Goal: Transaction & Acquisition: Purchase product/service

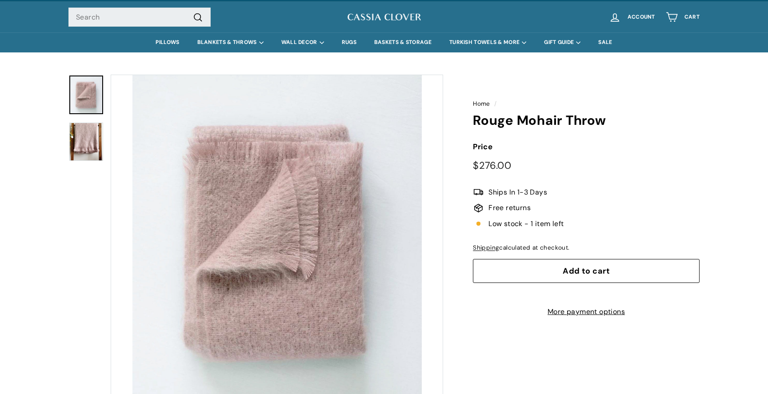
scroll to position [16, 0]
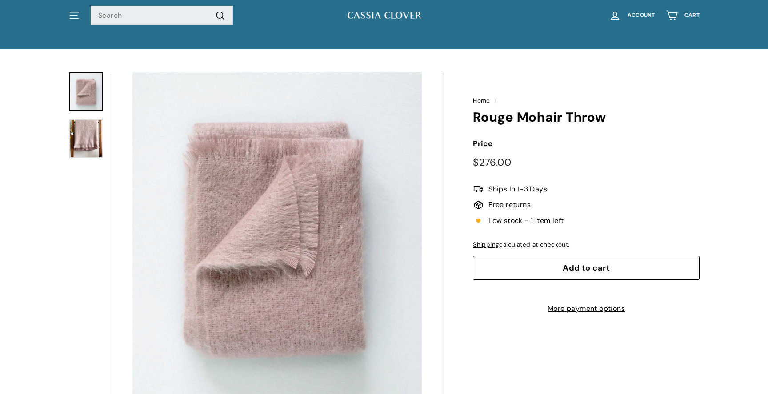
click at [85, 131] on img at bounding box center [86, 139] width 34 height 38
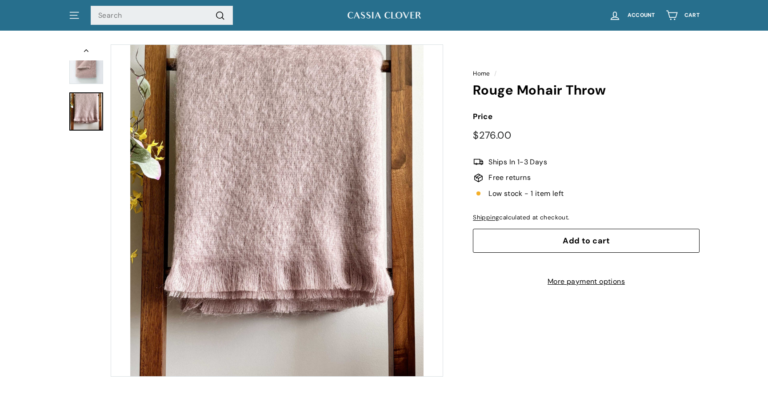
scroll to position [0, 0]
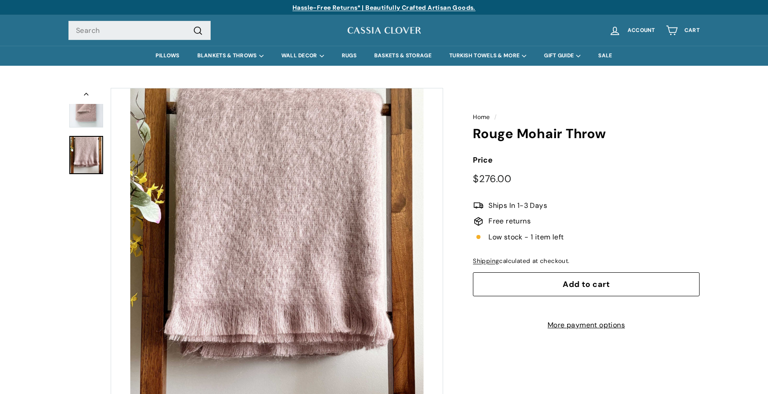
click at [540, 285] on button "Add to cart" at bounding box center [586, 285] width 227 height 24
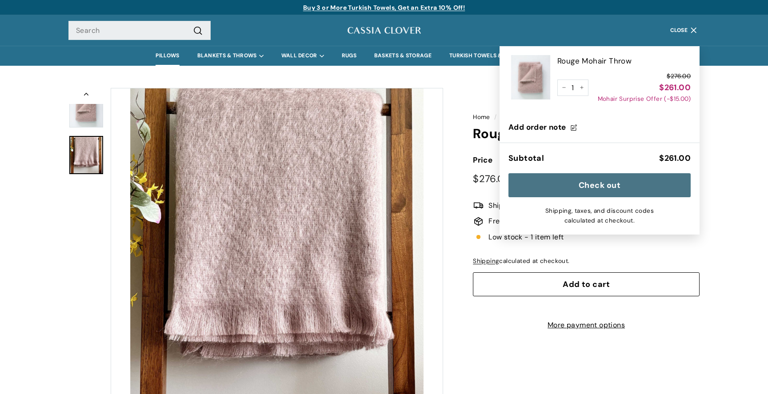
click at [167, 60] on link "PILLOWS" at bounding box center [167, 56] width 41 height 20
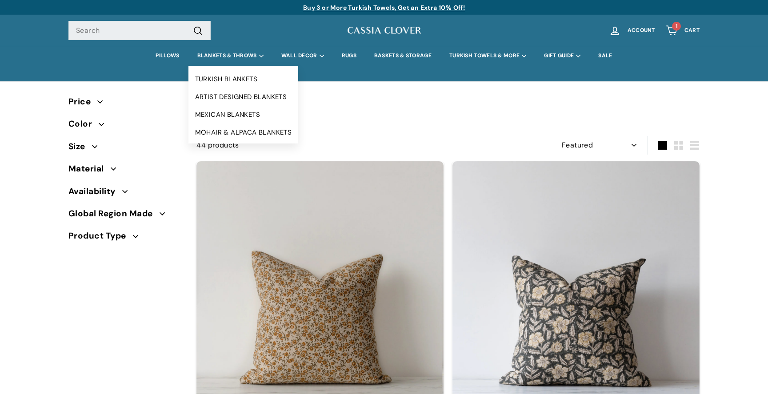
select select "manual"
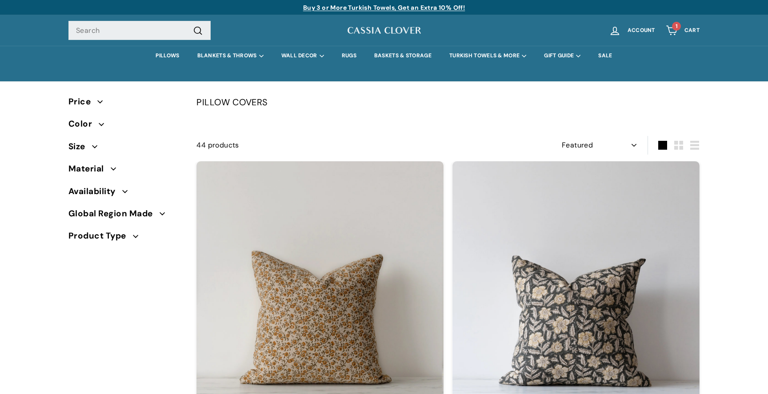
click at [90, 125] on span "Color" at bounding box center [83, 123] width 30 height 13
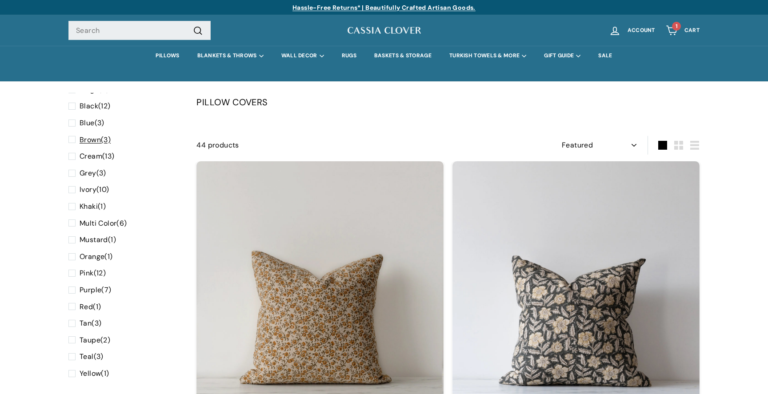
scroll to position [78, 0]
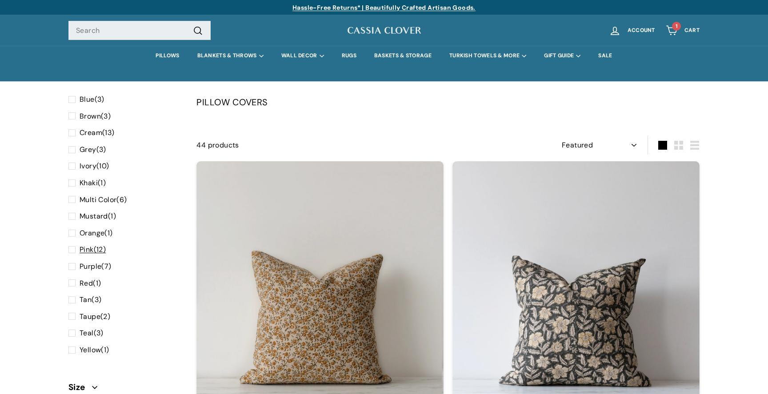
click at [88, 248] on span "Pink" at bounding box center [87, 249] width 14 height 9
click at [74, 244] on input "Pink (12)" at bounding box center [71, 244] width 6 height 0
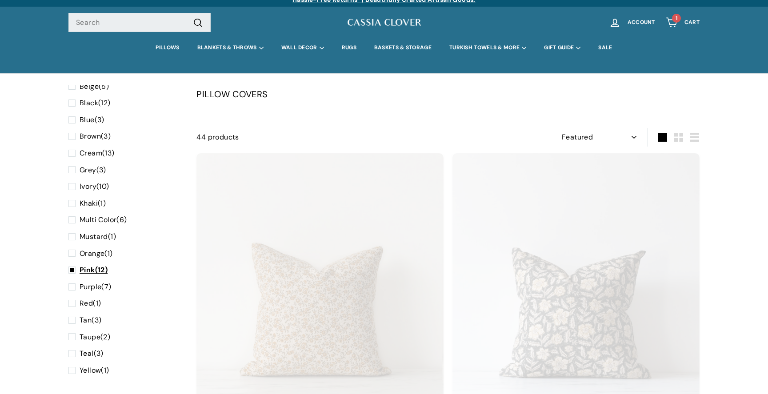
scroll to position [106, 0]
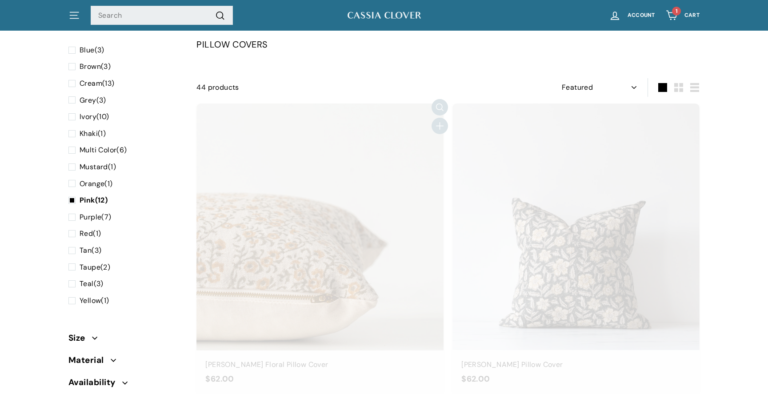
select select "manual"
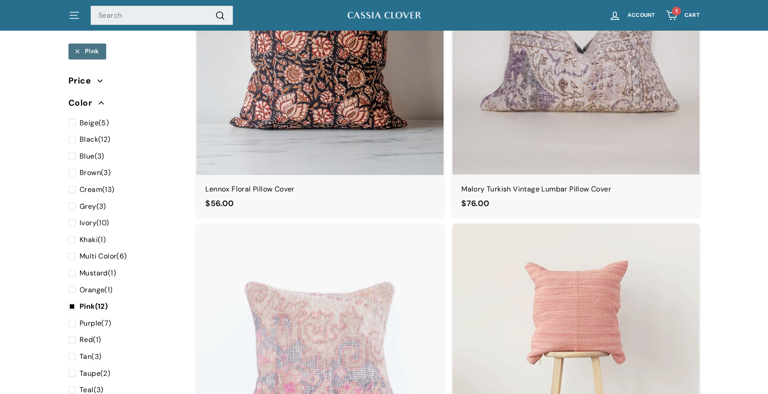
scroll to position [0, 0]
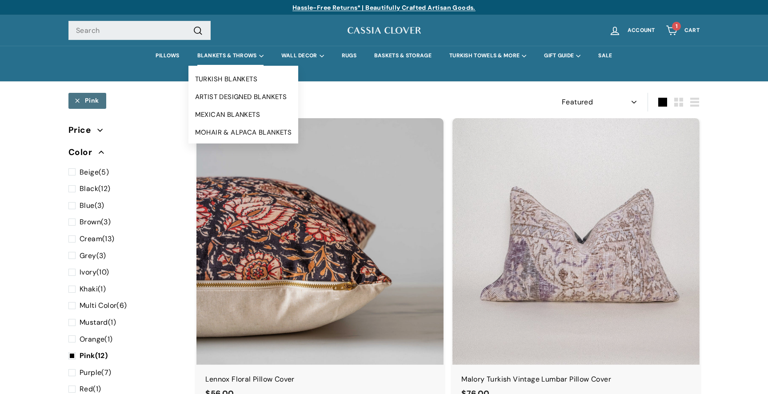
click at [243, 60] on summary "BLANKETS & THROWS" at bounding box center [231, 56] width 84 height 20
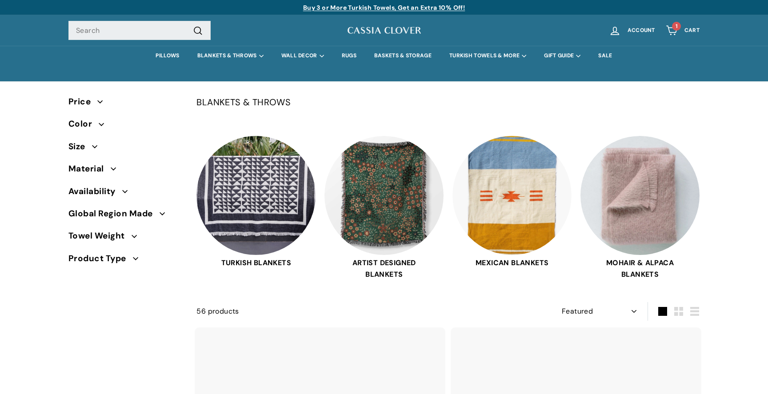
select select "manual"
click at [94, 123] on span "Color" at bounding box center [83, 123] width 30 height 13
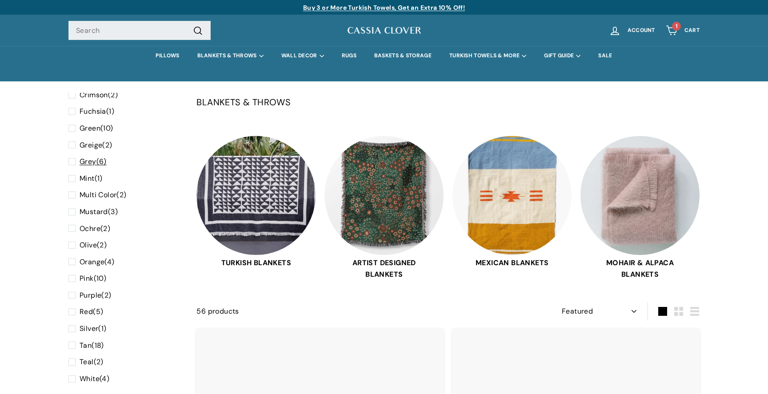
scroll to position [150, 0]
click at [92, 265] on span "Pink" at bounding box center [87, 261] width 14 height 9
click at [74, 256] on input "Pink (10)" at bounding box center [71, 256] width 6 height 0
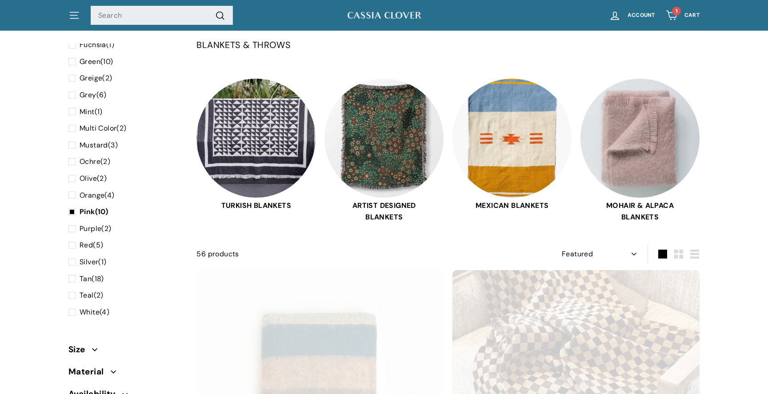
scroll to position [58, 0]
select select "manual"
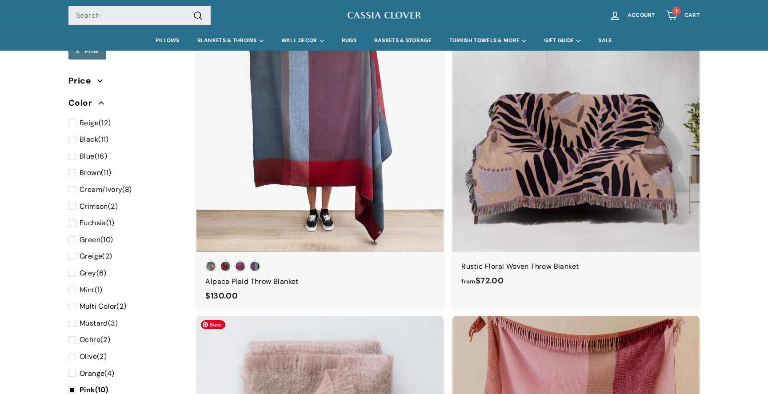
scroll to position [0, 0]
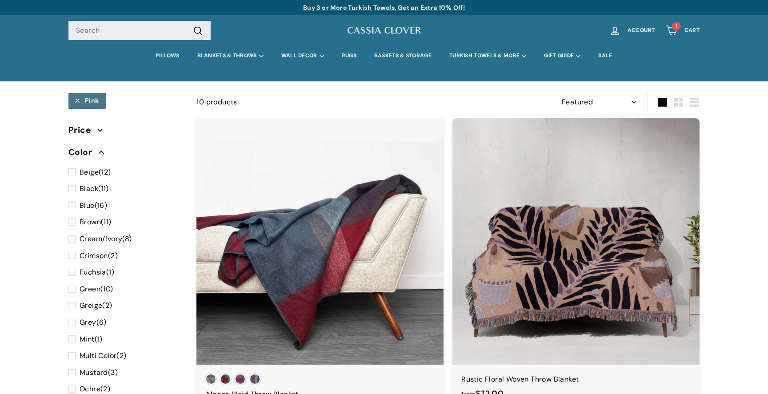
click at [460, 48] on summary "TURKISH TOWELS & MORE" at bounding box center [488, 56] width 95 height 20
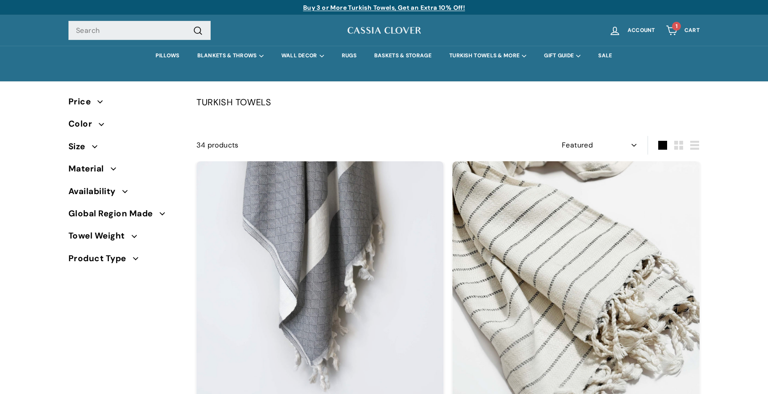
select select "manual"
click at [677, 29] on span "1" at bounding box center [677, 26] width 2 height 5
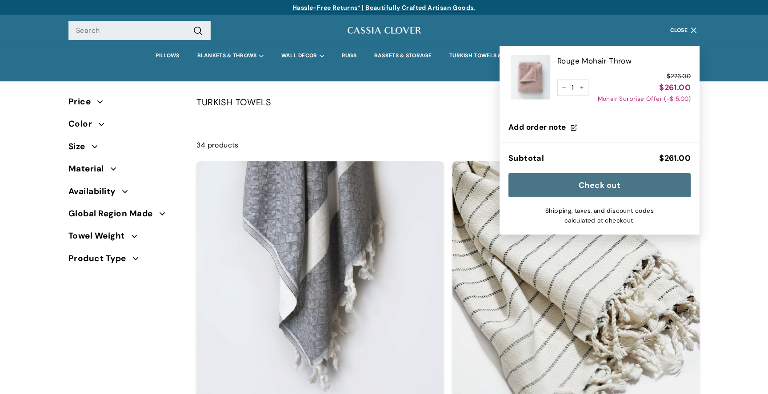
click at [617, 188] on button "Check out" at bounding box center [600, 185] width 182 height 24
